Goal: Information Seeking & Learning: Find specific fact

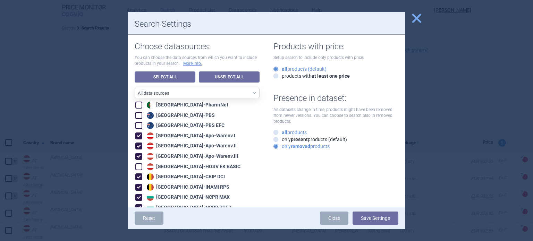
click at [293, 135] on label "all products" at bounding box center [289, 132] width 33 height 7
click at [280, 135] on input "all products" at bounding box center [277, 132] width 7 height 7
radio input "true"
click at [379, 222] on button "Save Settings" at bounding box center [375, 217] width 46 height 13
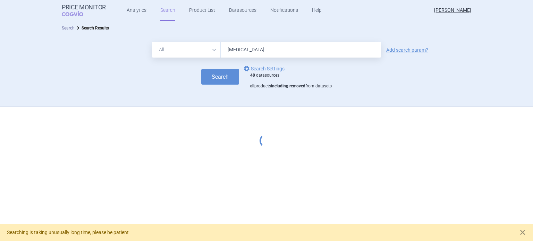
click at [264, 47] on input "[MEDICAL_DATA]" at bounding box center [300, 50] width 160 height 16
type input "[MEDICAL_DATA]"
click at [212, 83] on button "Search" at bounding box center [220, 77] width 38 height 16
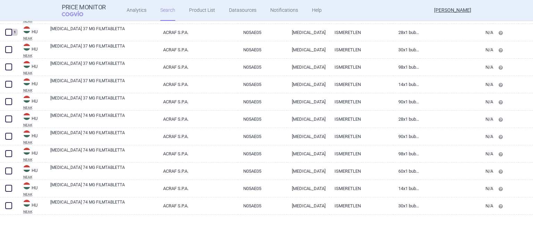
scroll to position [1668, 0]
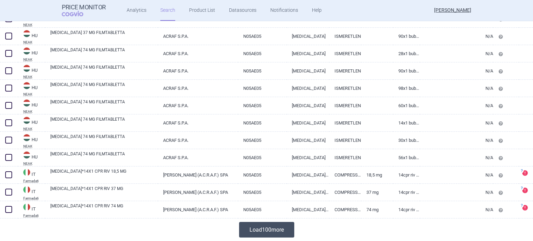
click at [258, 223] on button "Load 100 more" at bounding box center [266, 230] width 55 height 16
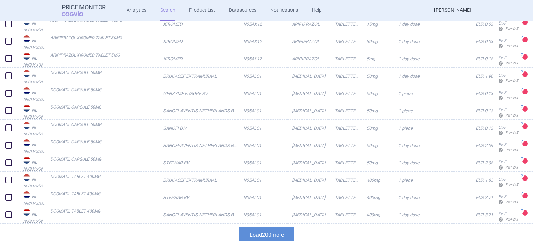
scroll to position [3401, 0]
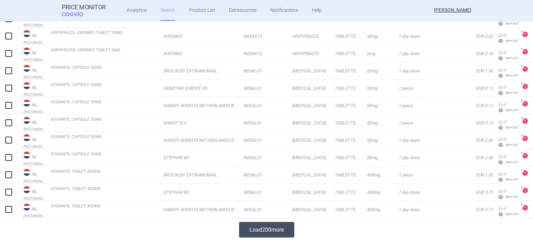
click at [254, 234] on button "Load 200 more" at bounding box center [266, 230] width 55 height 16
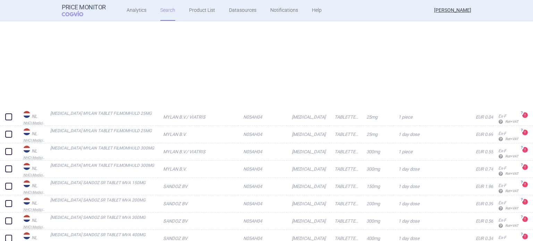
scroll to position [6868, 0]
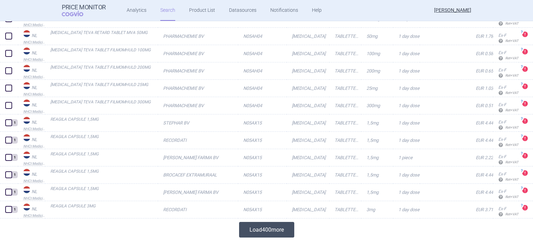
click at [258, 230] on button "Load 400 more" at bounding box center [266, 230] width 55 height 16
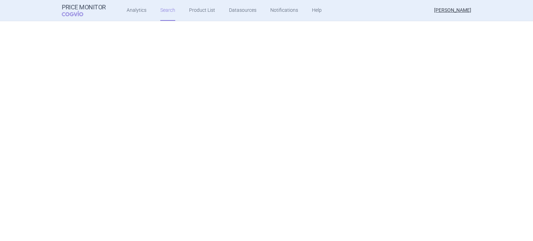
scroll to position [0, 0]
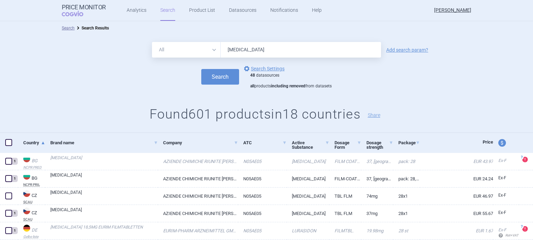
click at [305, 45] on input "[MEDICAL_DATA]" at bounding box center [300, 50] width 160 height 16
type input "duodopa"
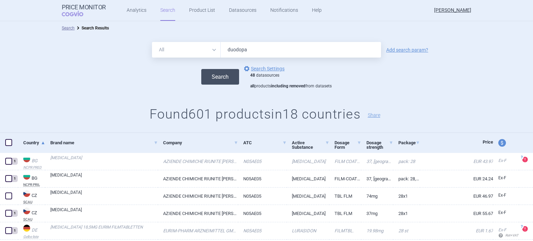
click at [224, 83] on button "Search" at bounding box center [220, 77] width 38 height 16
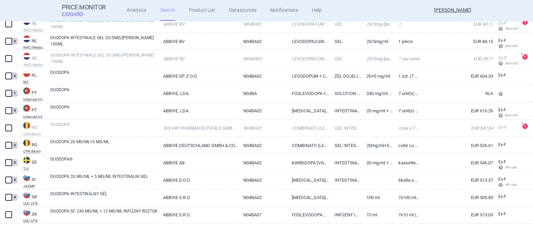
scroll to position [801, 0]
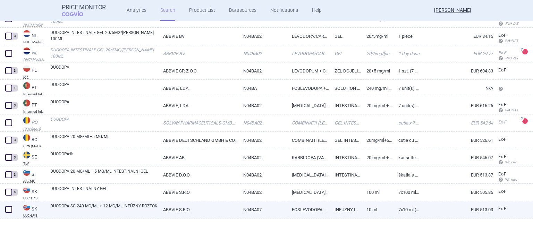
click at [105, 213] on link "DUODOPA SC 240 MG/ML + 12 MG/ML INFÚZNY ROZTOK" at bounding box center [103, 209] width 107 height 12
select select "EUR"
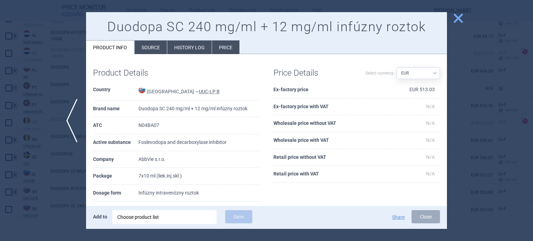
click at [170, 217] on div "Choose product list" at bounding box center [164, 217] width 94 height 14
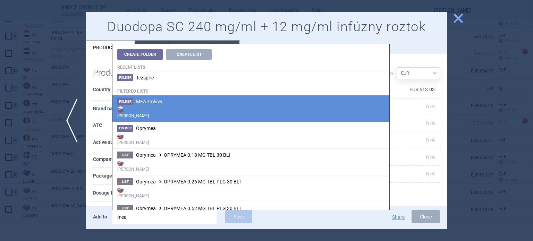
type input "mea"
click at [168, 111] on strong "[PERSON_NAME]" at bounding box center [250, 112] width 267 height 14
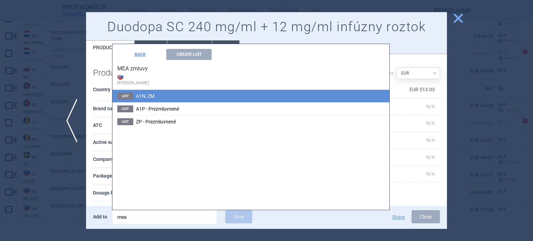
click at [180, 100] on li "List A1N, ZM" at bounding box center [250, 96] width 277 height 12
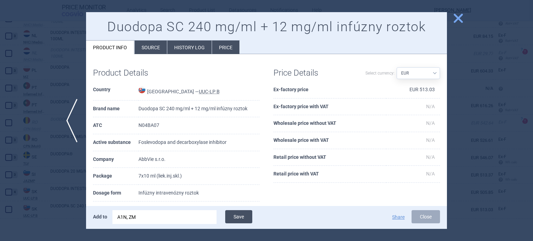
click at [232, 216] on button "Save" at bounding box center [238, 216] width 27 height 13
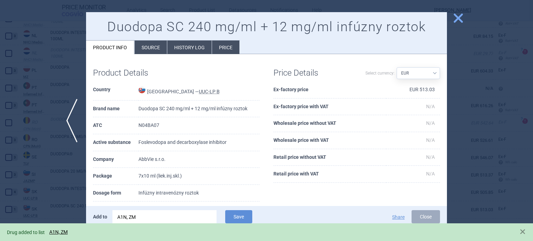
click at [457, 20] on span "close" at bounding box center [458, 18] width 12 height 12
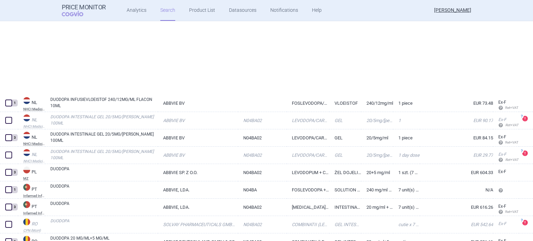
scroll to position [801, 0]
